Goal: Task Accomplishment & Management: Manage account settings

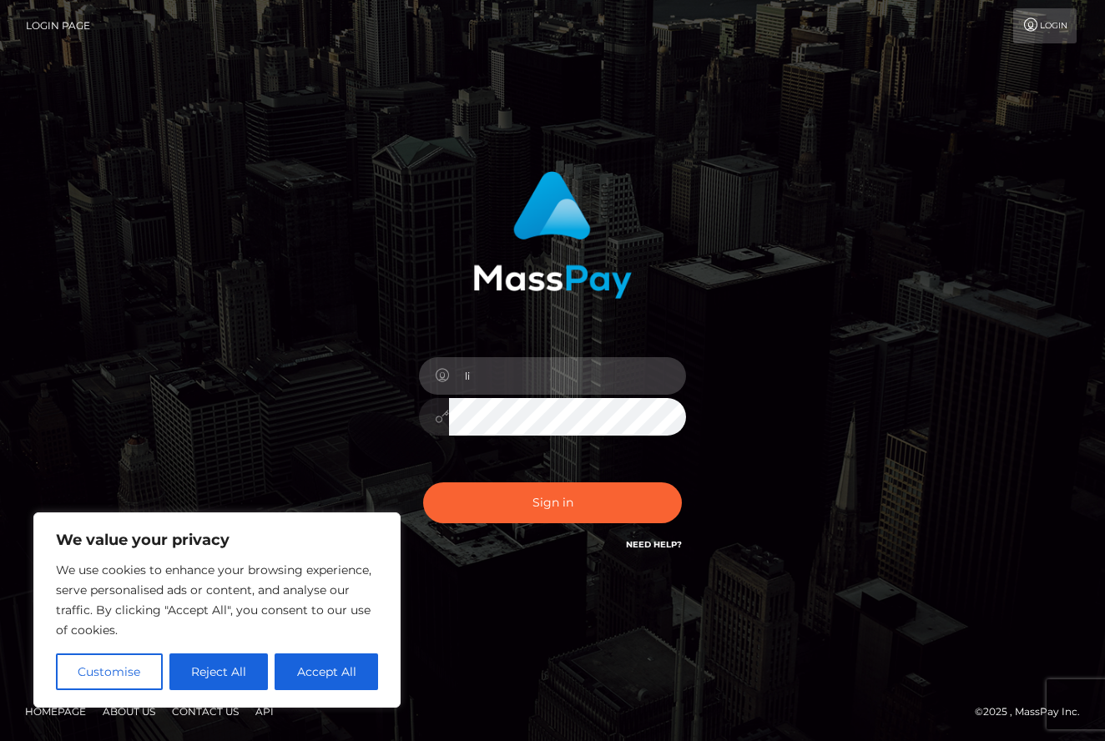
type input "l"
type input "cellyyzy@gmail.com"
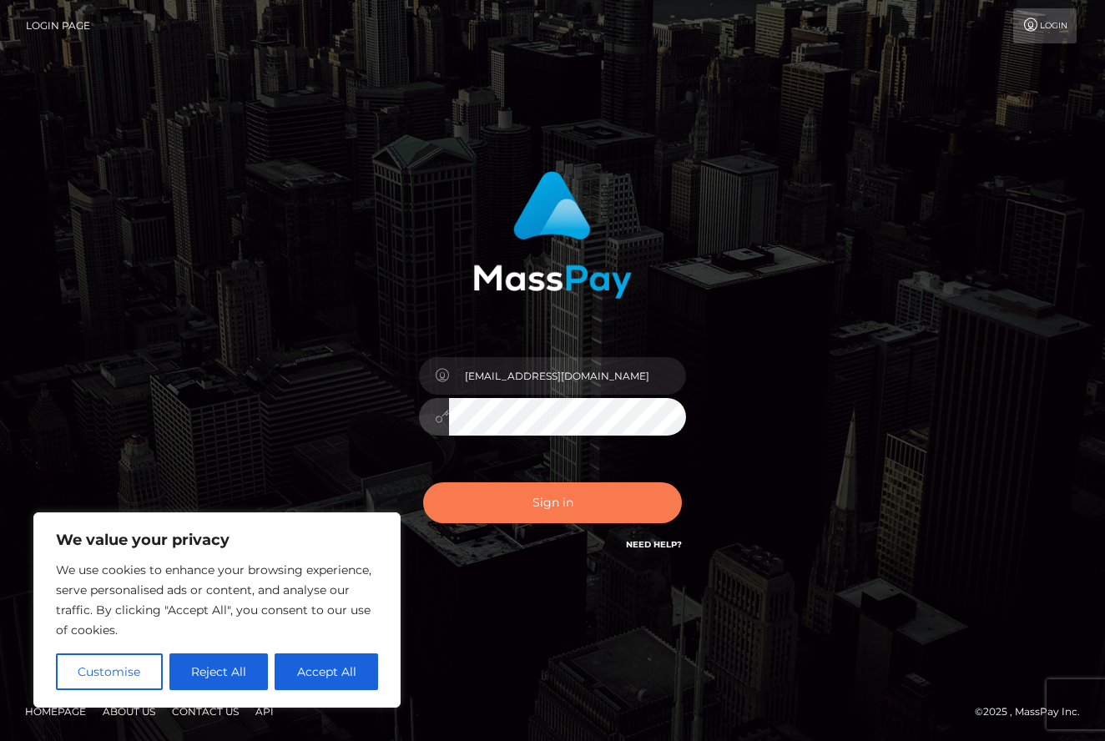
click at [548, 509] on button "Sign in" at bounding box center [552, 502] width 259 height 41
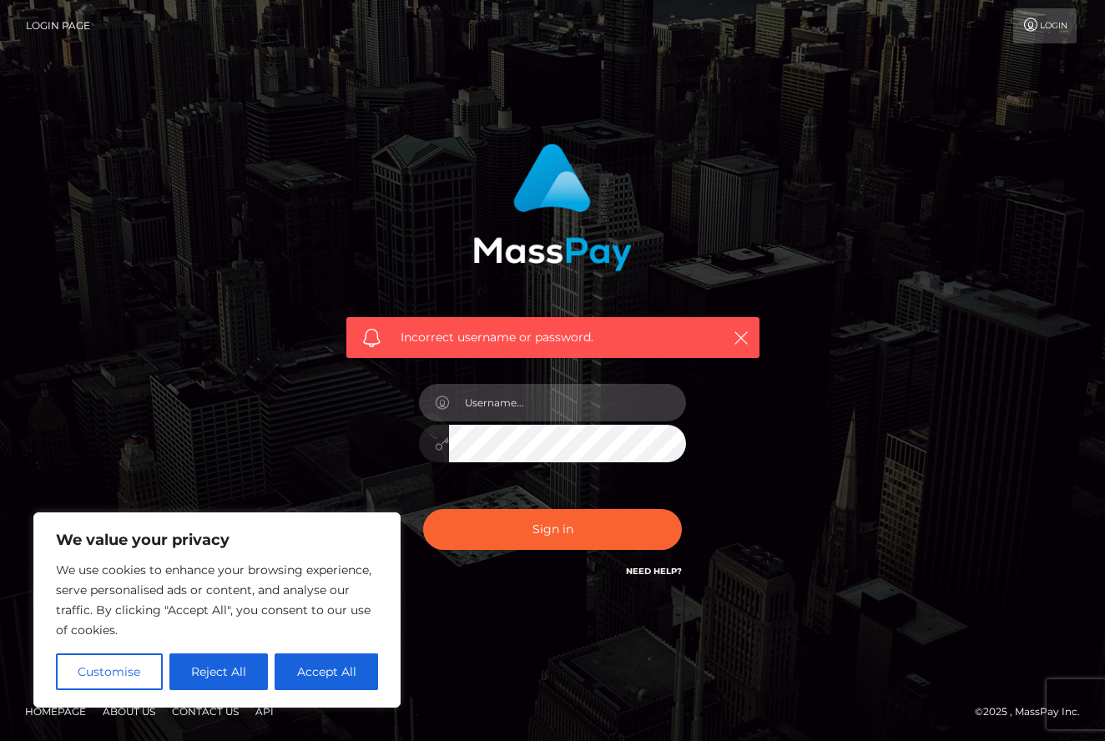
click at [554, 412] on input "text" at bounding box center [567, 403] width 237 height 38
type input "[EMAIL_ADDRESS][DOMAIN_NAME]"
click at [552, 530] on button "Sign in" at bounding box center [552, 529] width 259 height 41
type input "[EMAIL_ADDRESS][DOMAIN_NAME]"
click at [552, 530] on button "Sign in" at bounding box center [552, 529] width 259 height 41
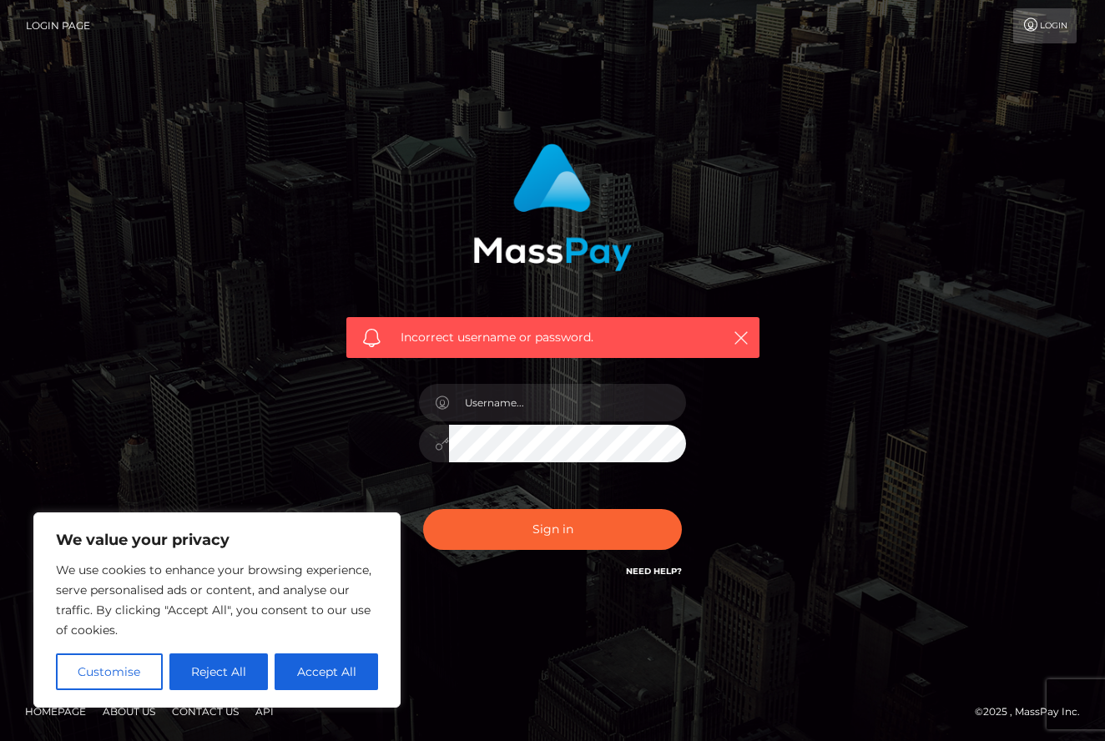
click at [337, 377] on div "Incorrect username or password." at bounding box center [553, 362] width 438 height 463
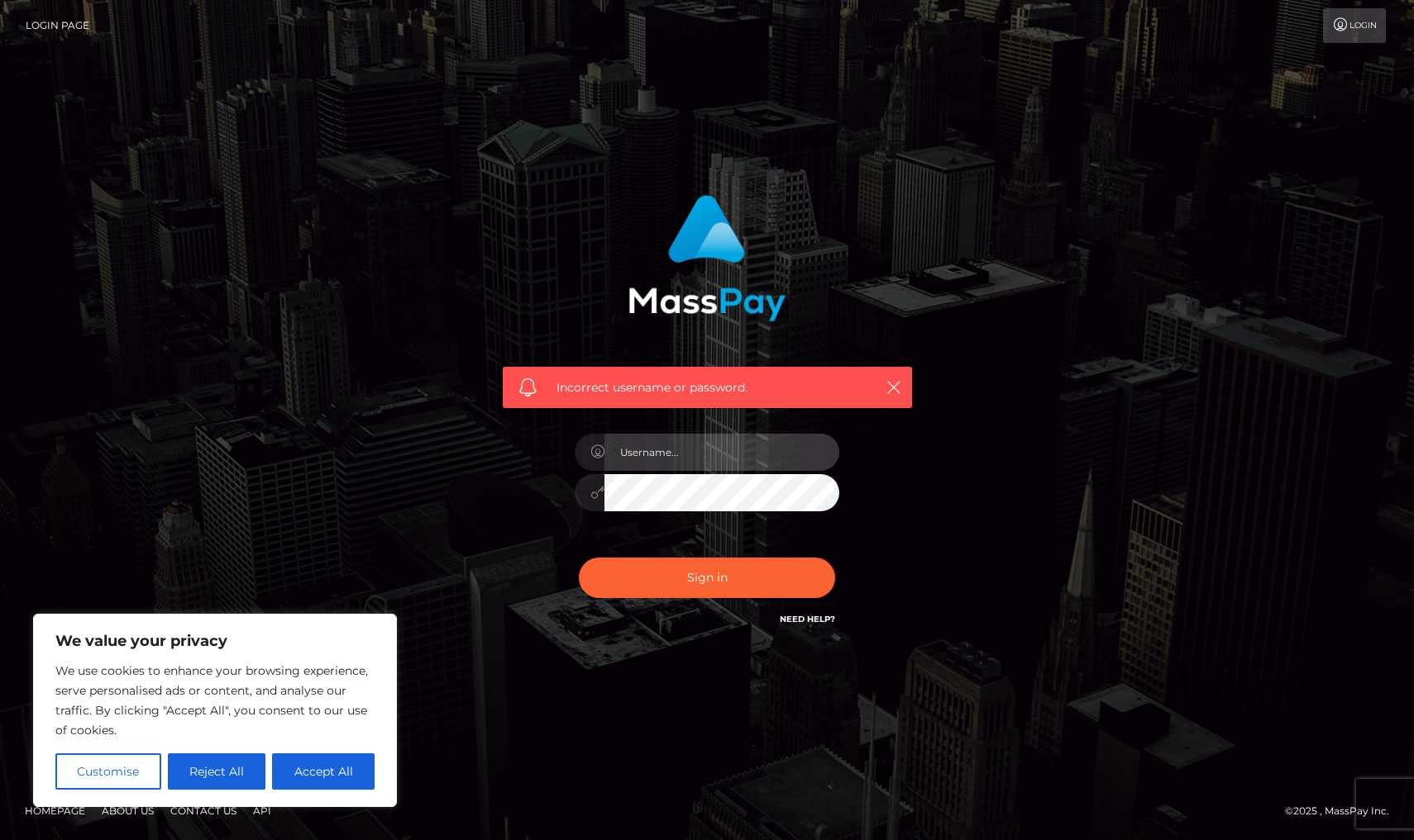
click at [671, 458] on input "text" at bounding box center [721, 453] width 235 height 38
type input "[EMAIL_ADDRESS][DOMAIN_NAME]"
